Goal: Find specific page/section: Find specific page/section

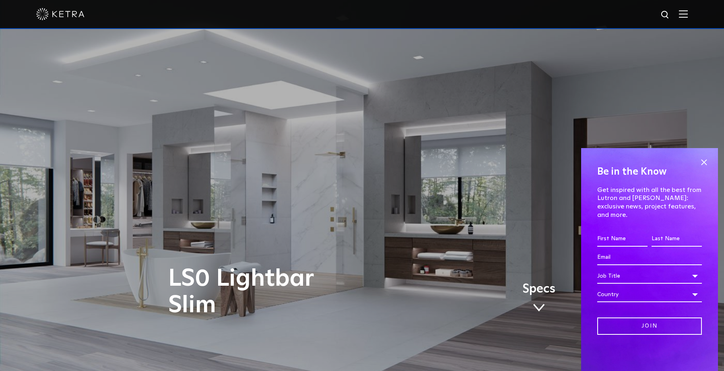
click at [688, 13] on img at bounding box center [683, 14] width 9 height 8
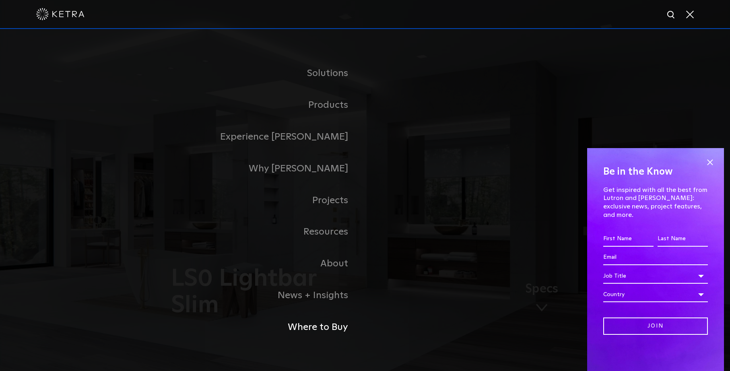
click at [326, 328] on link "Where to Buy" at bounding box center [264, 328] width 201 height 32
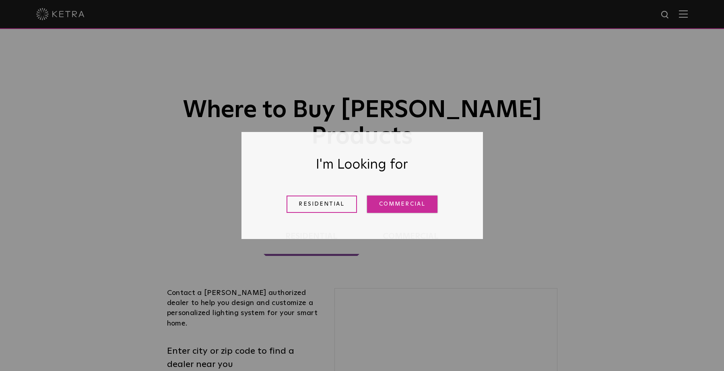
click at [372, 206] on link "Commercial" at bounding box center [402, 204] width 70 height 17
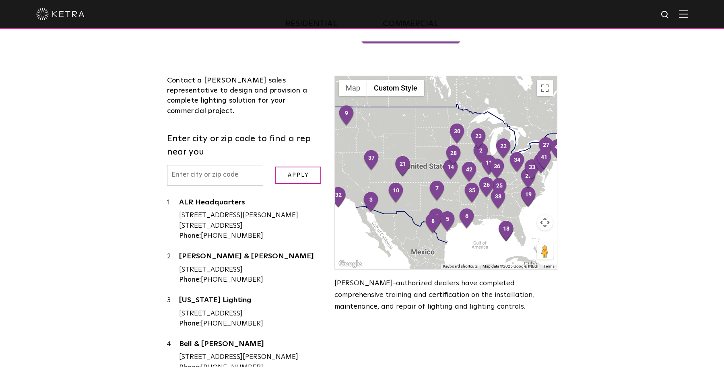
scroll to position [215, 0]
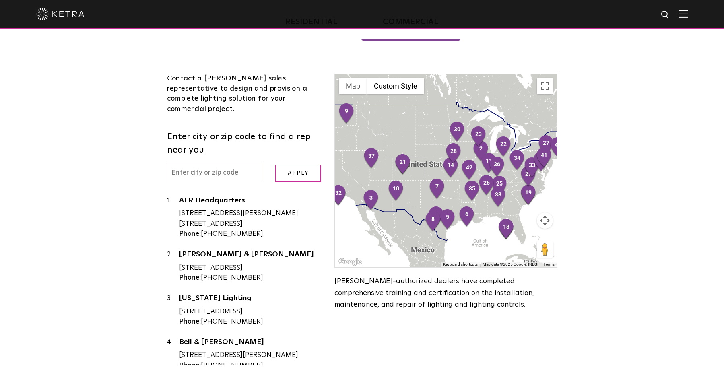
click at [208, 163] on input "text" at bounding box center [215, 173] width 97 height 21
type input "90018"
click at [311, 165] on input "Apply" at bounding box center [298, 173] width 46 height 17
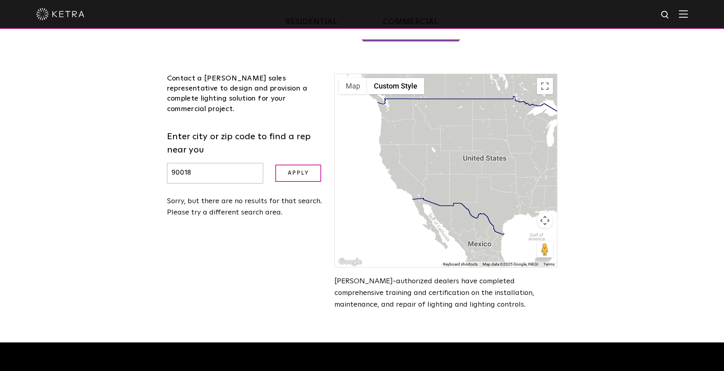
drag, startPoint x: 363, startPoint y: 157, endPoint x: 421, endPoint y: 151, distance: 58.3
click at [421, 151] on div at bounding box center [446, 170] width 222 height 193
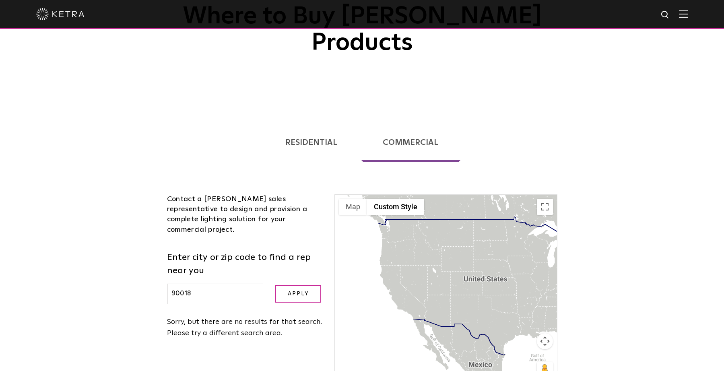
scroll to position [255, 0]
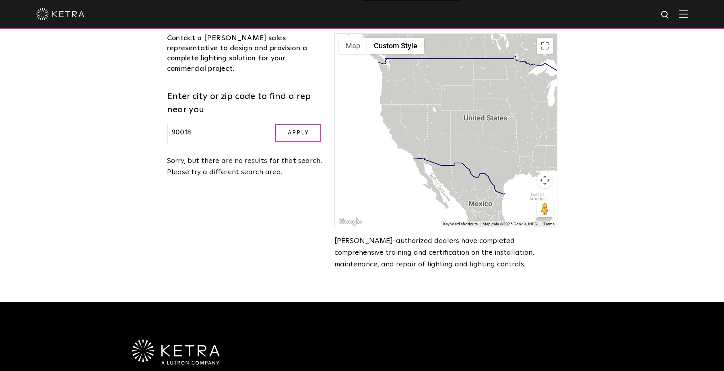
drag, startPoint x: 246, startPoint y: 97, endPoint x: 67, endPoint y: 112, distance: 179.8
click at [67, 112] on div "Loading... Residential Commercial Contact a [PERSON_NAME] authorized dealer to …" at bounding box center [362, 125] width 724 height 355
click at [279, 124] on input "Apply" at bounding box center [298, 132] width 46 height 17
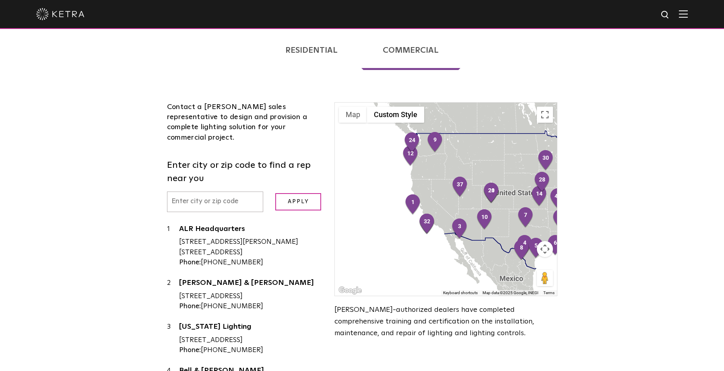
scroll to position [174, 0]
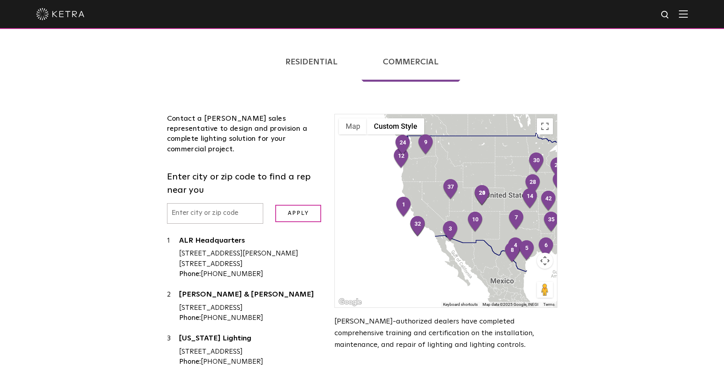
drag, startPoint x: 407, startPoint y: 215, endPoint x: 496, endPoint y: 194, distance: 91.2
click at [496, 194] on div at bounding box center [446, 210] width 222 height 193
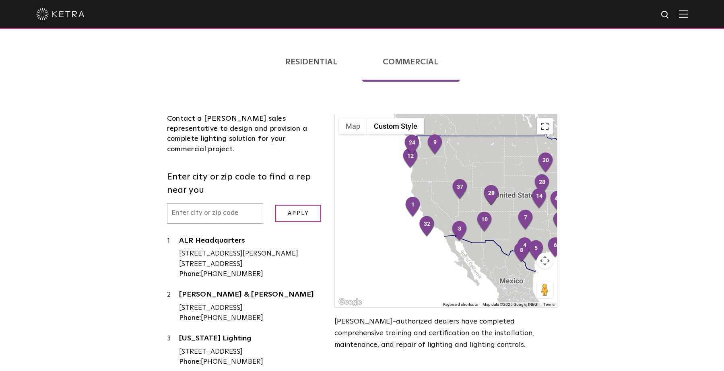
click at [545, 118] on button "Toggle fullscreen view" at bounding box center [545, 126] width 16 height 16
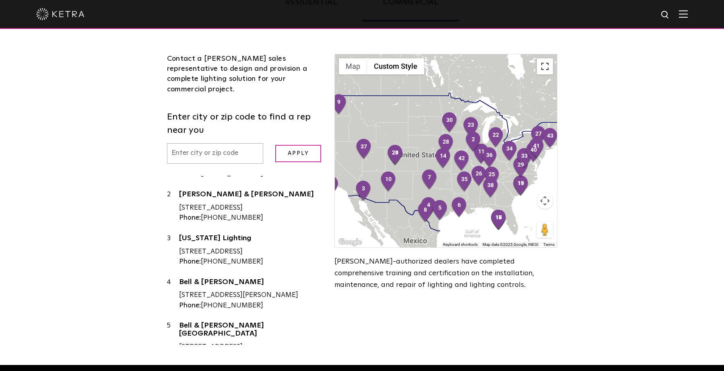
scroll to position [215, 0]
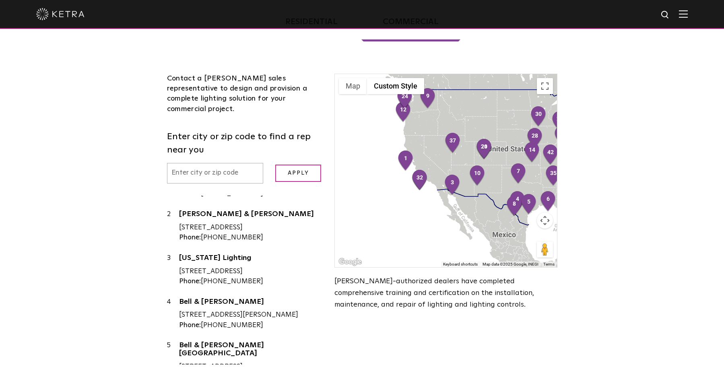
drag, startPoint x: 390, startPoint y: 204, endPoint x: 481, endPoint y: 178, distance: 94.5
click at [481, 178] on div at bounding box center [446, 170] width 222 height 193
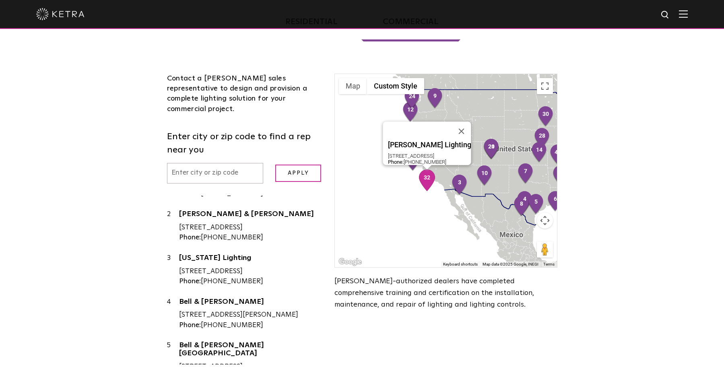
click at [425, 169] on img "32" at bounding box center [427, 180] width 17 height 22
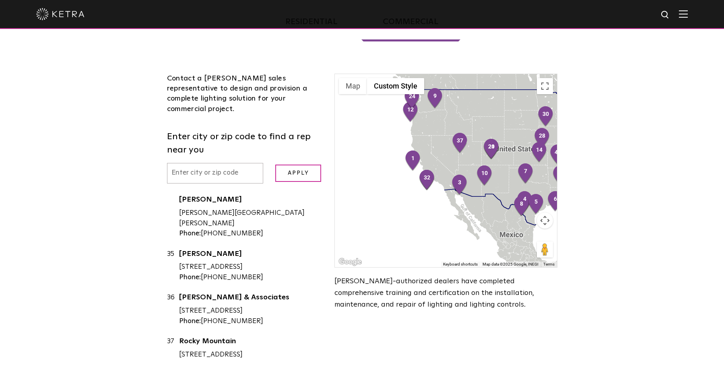
scroll to position [1491, 0]
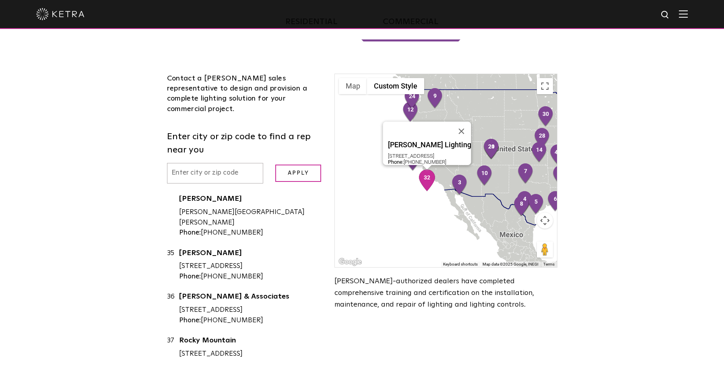
click at [194, 122] on div "[STREET_ADDRESS]" at bounding box center [251, 117] width 144 height 10
click at [211, 110] on link "[PERSON_NAME] Lighting" at bounding box center [251, 105] width 144 height 10
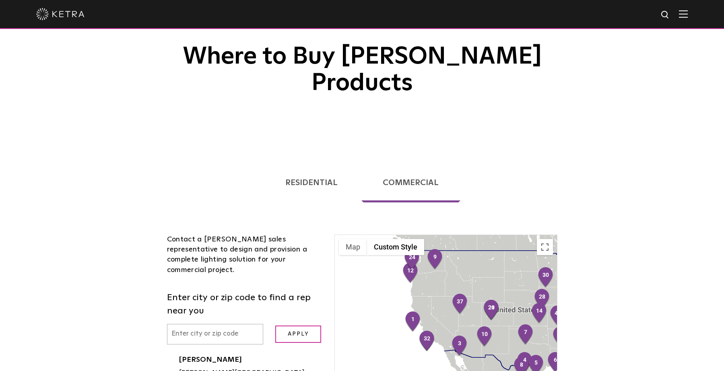
scroll to position [0, 0]
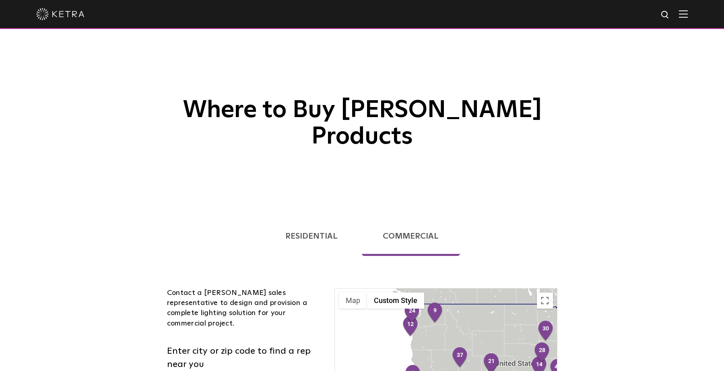
click at [88, 78] on div "Where to Buy [PERSON_NAME] Products" at bounding box center [362, 101] width 724 height 202
